Goal: Task Accomplishment & Management: Use online tool/utility

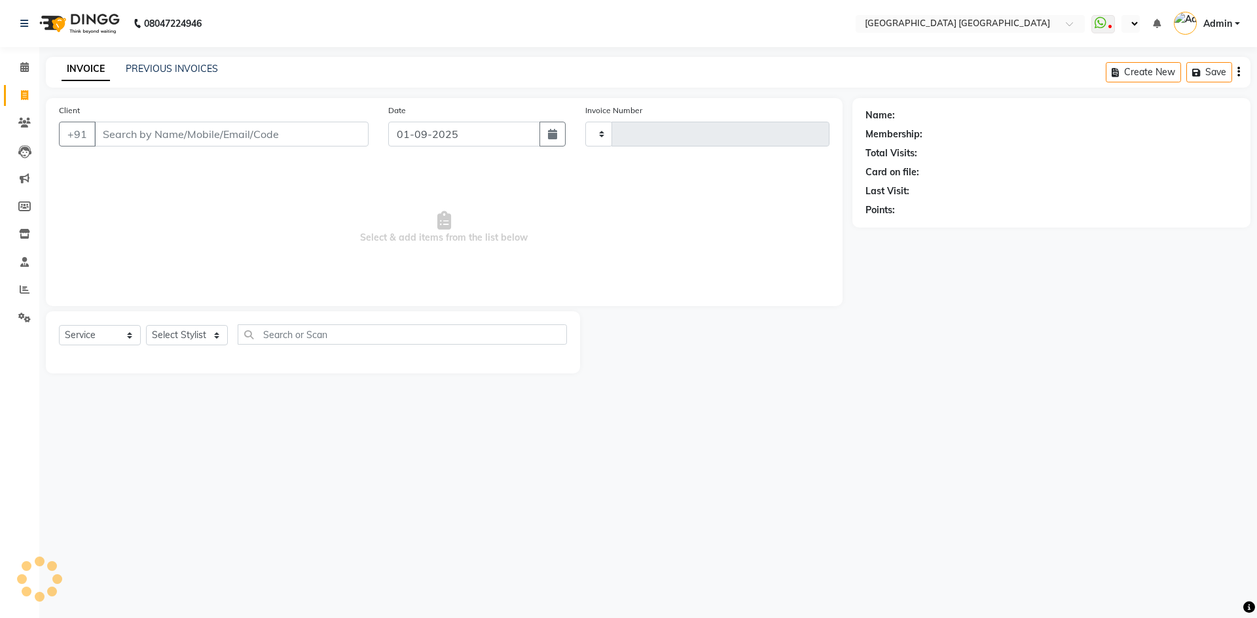
select select "service"
type input "1532"
select select "en"
select select "5559"
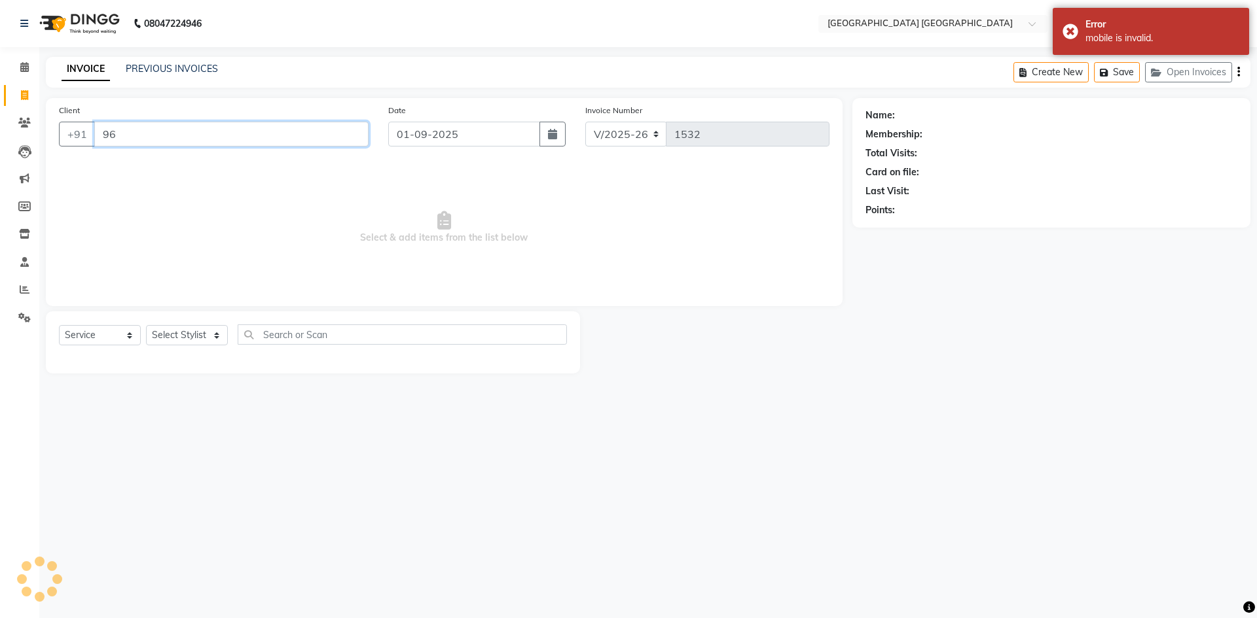
type input "9"
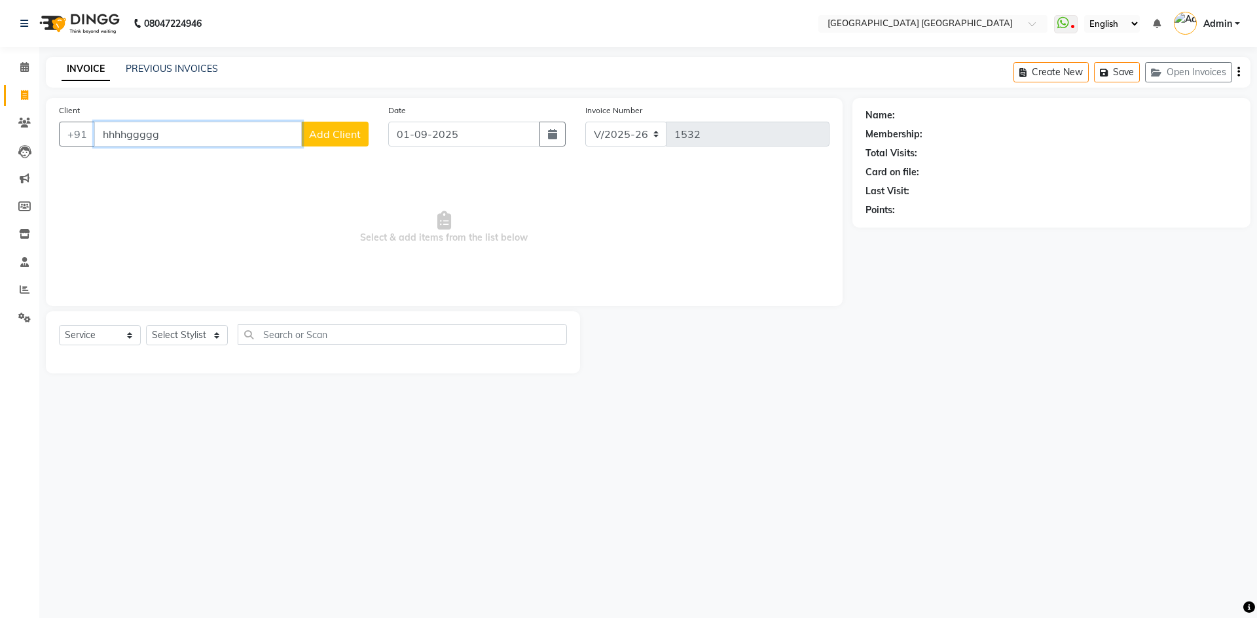
type input "hhhhggggg"
click at [799, 397] on div "08047224946 Select Location × Glaam House Unisex Salon, Andrahalli Main Road Wh…" at bounding box center [628, 309] width 1257 height 618
drag, startPoint x: 198, startPoint y: 139, endPoint x: 38, endPoint y: 197, distance: 170.4
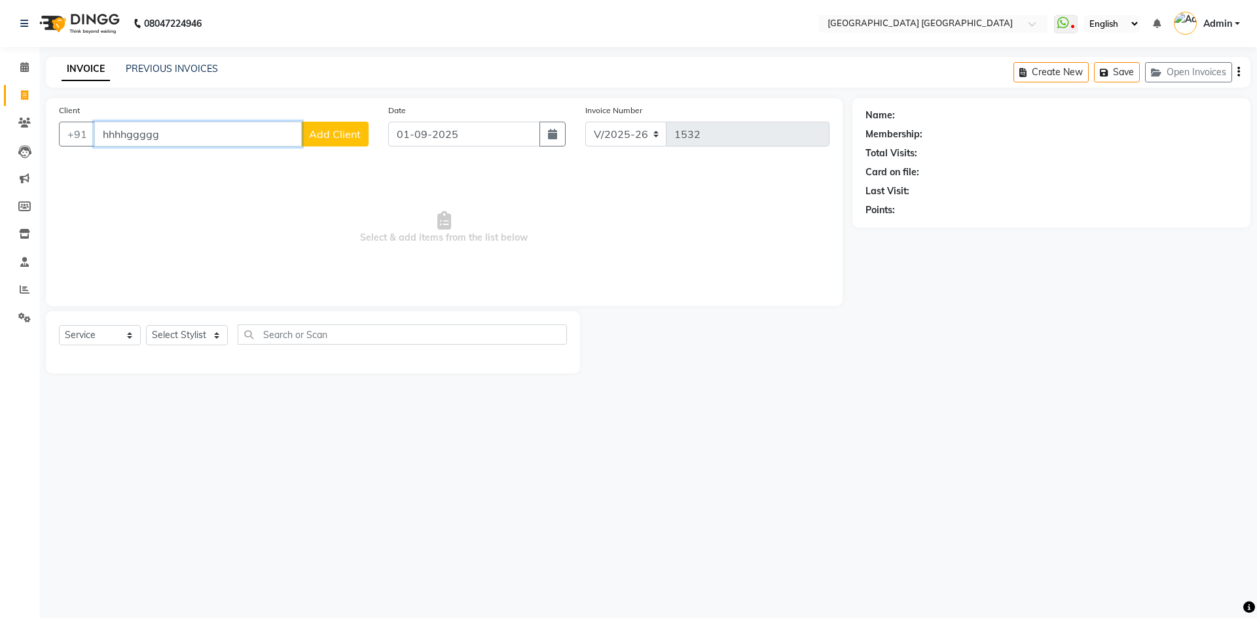
click at [38, 197] on div "Client +91 hhhhggggg Add Client Date 01-09-2025 Invoice Number V/2025 V/2025-26…" at bounding box center [444, 236] width 816 height 276
click at [130, 236] on span "Select & add items from the list below" at bounding box center [444, 227] width 770 height 131
click at [166, 127] on input "Client" at bounding box center [231, 134] width 274 height 25
click at [289, 187] on span "Select & add items from the list below" at bounding box center [444, 227] width 770 height 131
click at [329, 135] on input "Client" at bounding box center [231, 134] width 274 height 25
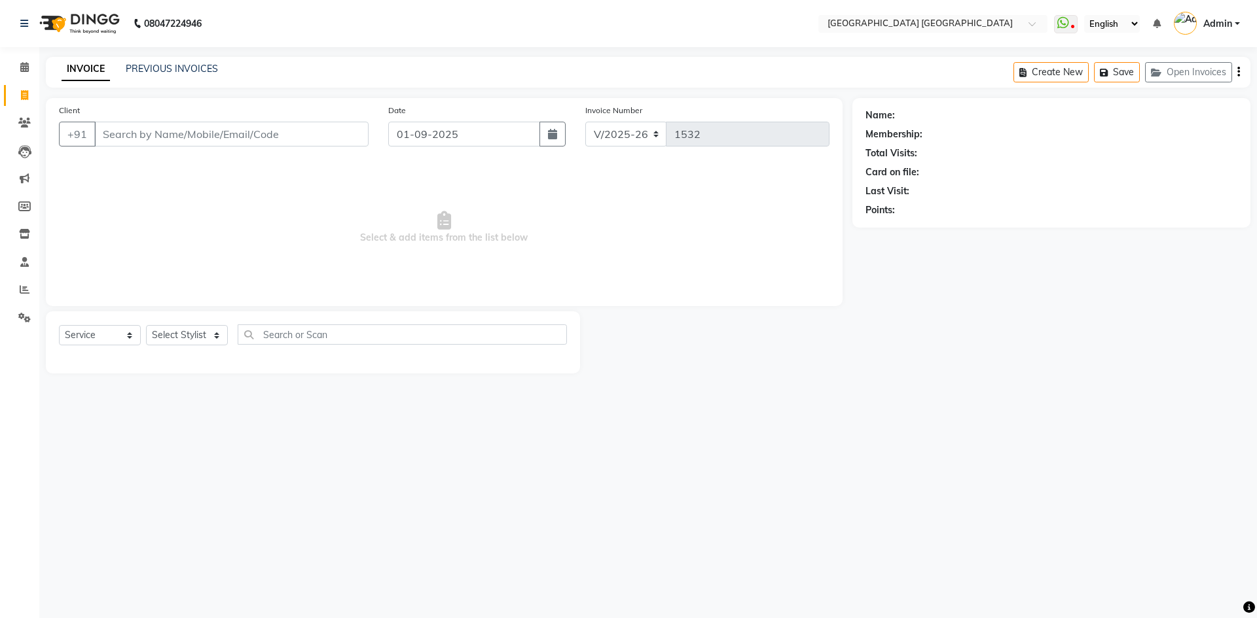
click at [188, 196] on span "Select & add items from the list below" at bounding box center [444, 227] width 770 height 131
